Goal: Task Accomplishment & Management: Manage account settings

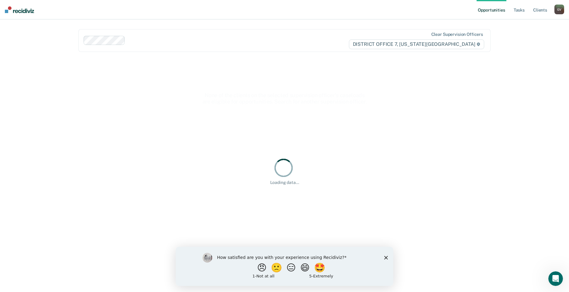
click at [386, 256] on icon "Close survey" at bounding box center [386, 258] width 4 height 4
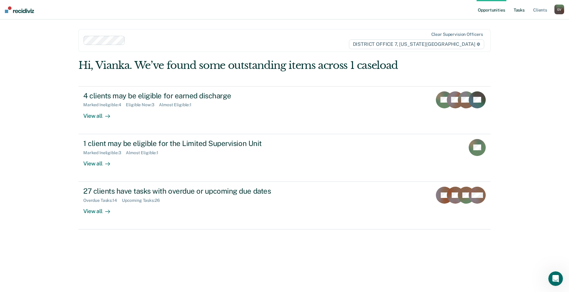
click at [518, 10] on link "Tasks" at bounding box center [519, 9] width 13 height 19
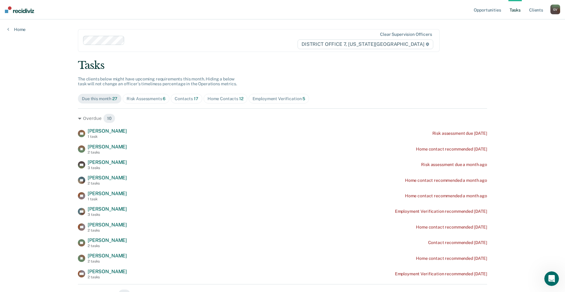
click at [239, 99] on span "12" at bounding box center [241, 98] width 4 height 5
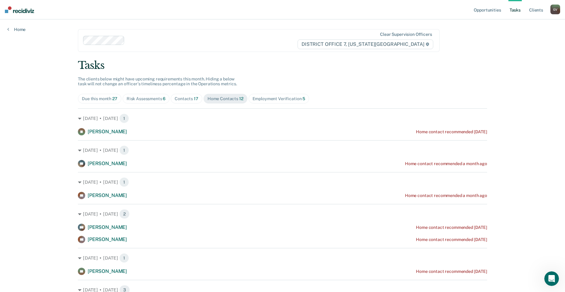
click at [219, 102] on span "Home Contacts 12" at bounding box center [225, 99] width 44 height 10
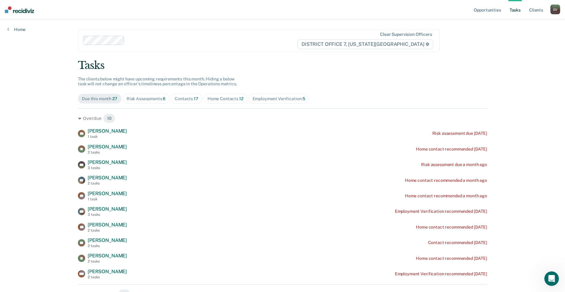
click at [226, 98] on div "Home Contacts 12" at bounding box center [225, 98] width 36 height 5
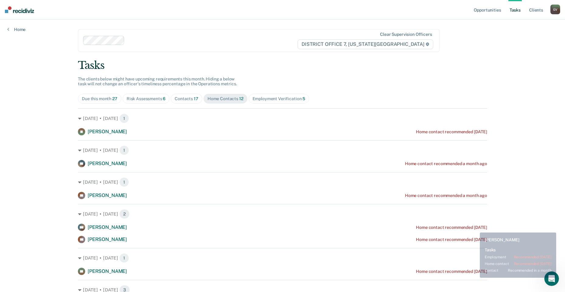
click at [475, 228] on div "Home contact recommended [DATE]" at bounding box center [451, 227] width 71 height 5
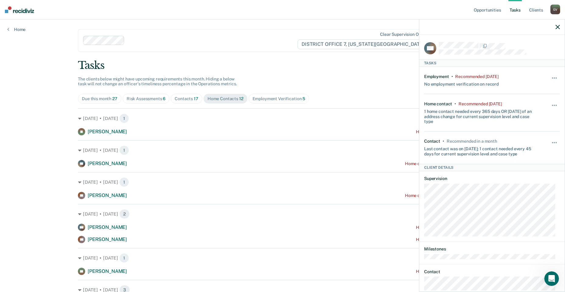
click at [550, 75] on div "Hide from tasks list for... 7 days 30 days 90 days" at bounding box center [554, 80] width 10 height 13
click at [553, 78] on span "button" at bounding box center [553, 78] width 1 height 1
click at [533, 115] on button "30 days" at bounding box center [538, 117] width 44 height 10
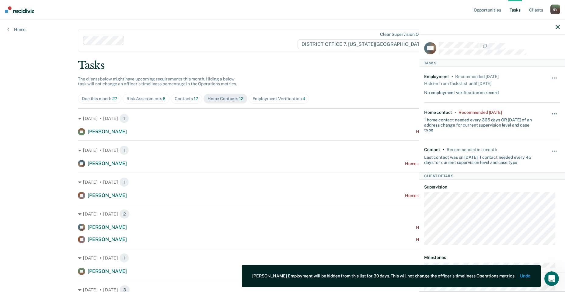
click at [549, 113] on button "button" at bounding box center [554, 117] width 10 height 10
click at [534, 154] on button "30 days" at bounding box center [538, 153] width 44 height 10
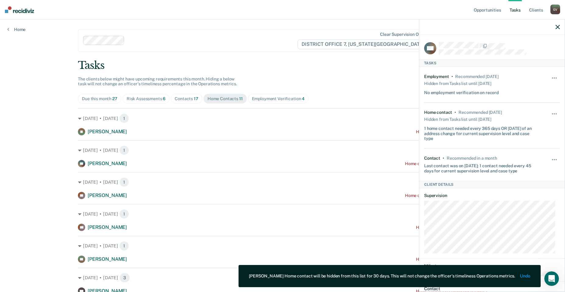
click at [407, 71] on div "Tasks" at bounding box center [282, 65] width 409 height 12
click at [556, 26] on icon "button" at bounding box center [557, 27] width 4 height 4
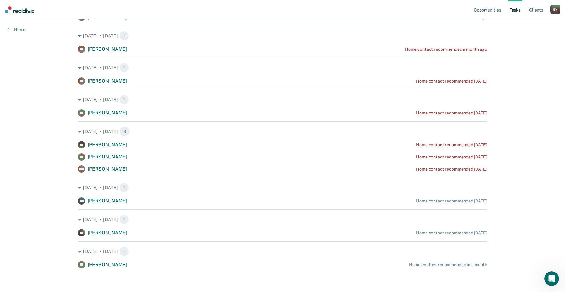
scroll to position [147, 0]
